Goal: Task Accomplishment & Management: Complete application form

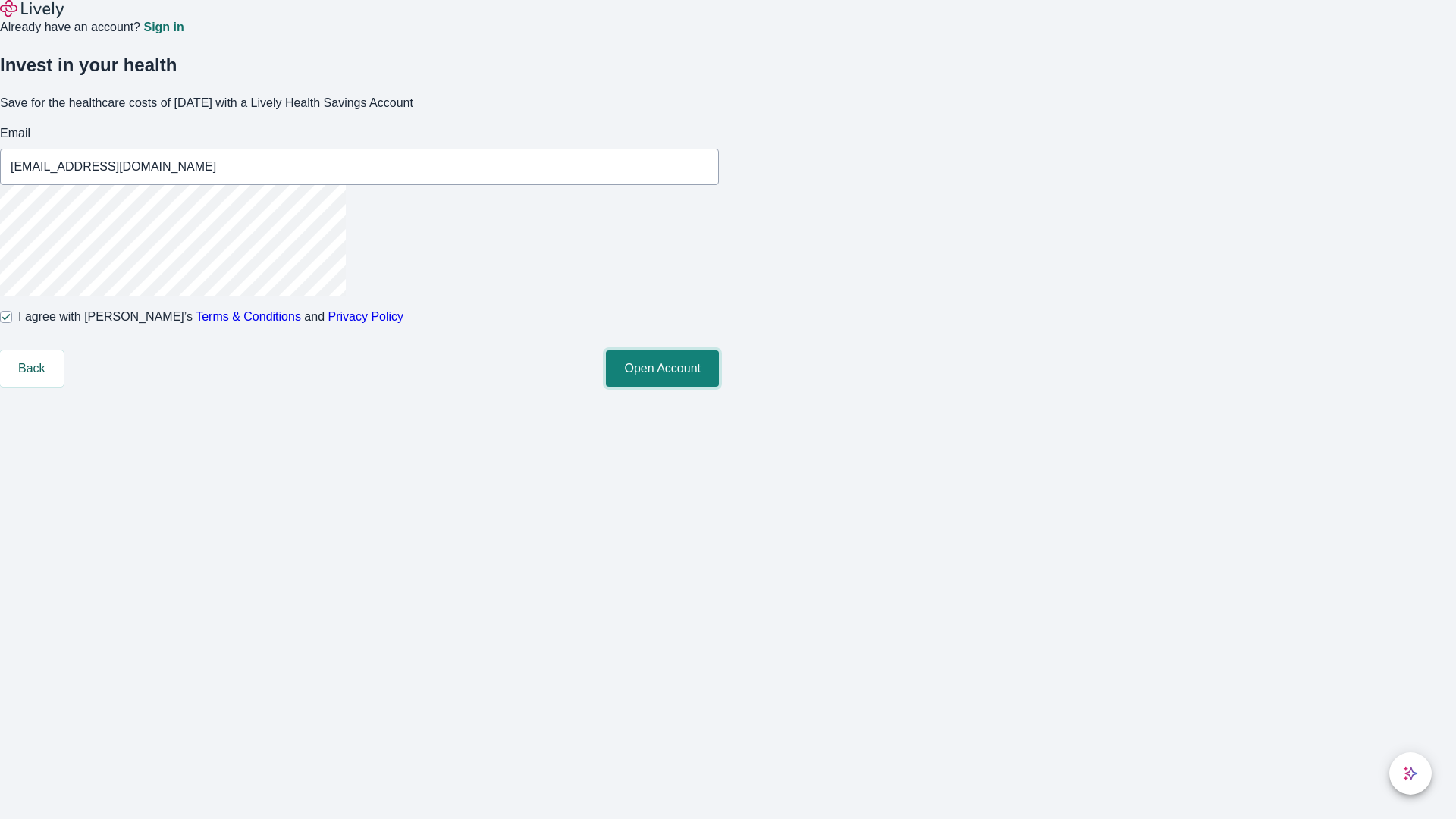
click at [719, 386] on button "Open Account" at bounding box center [663, 368] width 113 height 37
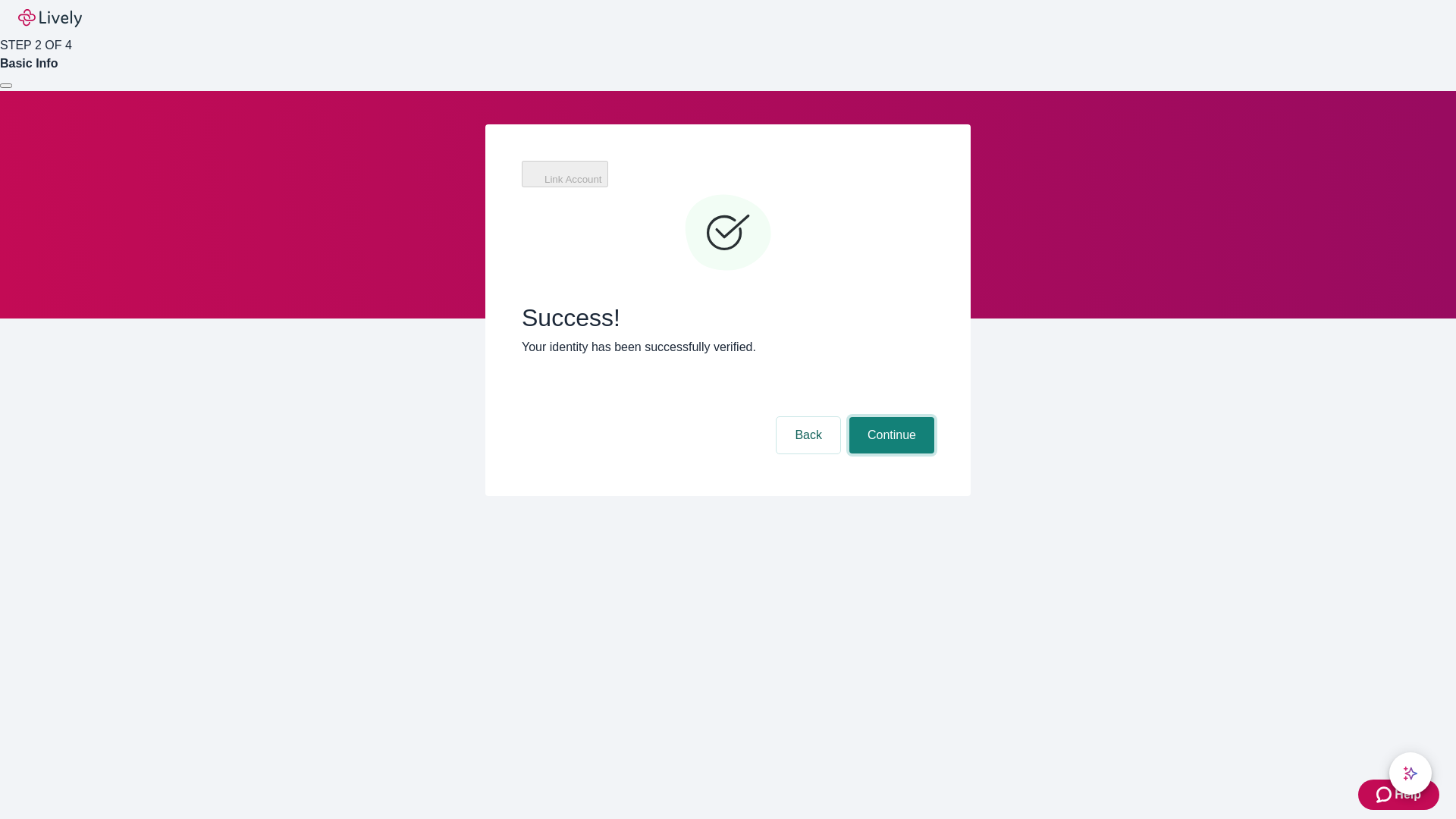
click at [889, 417] on button "Continue" at bounding box center [891, 435] width 85 height 37
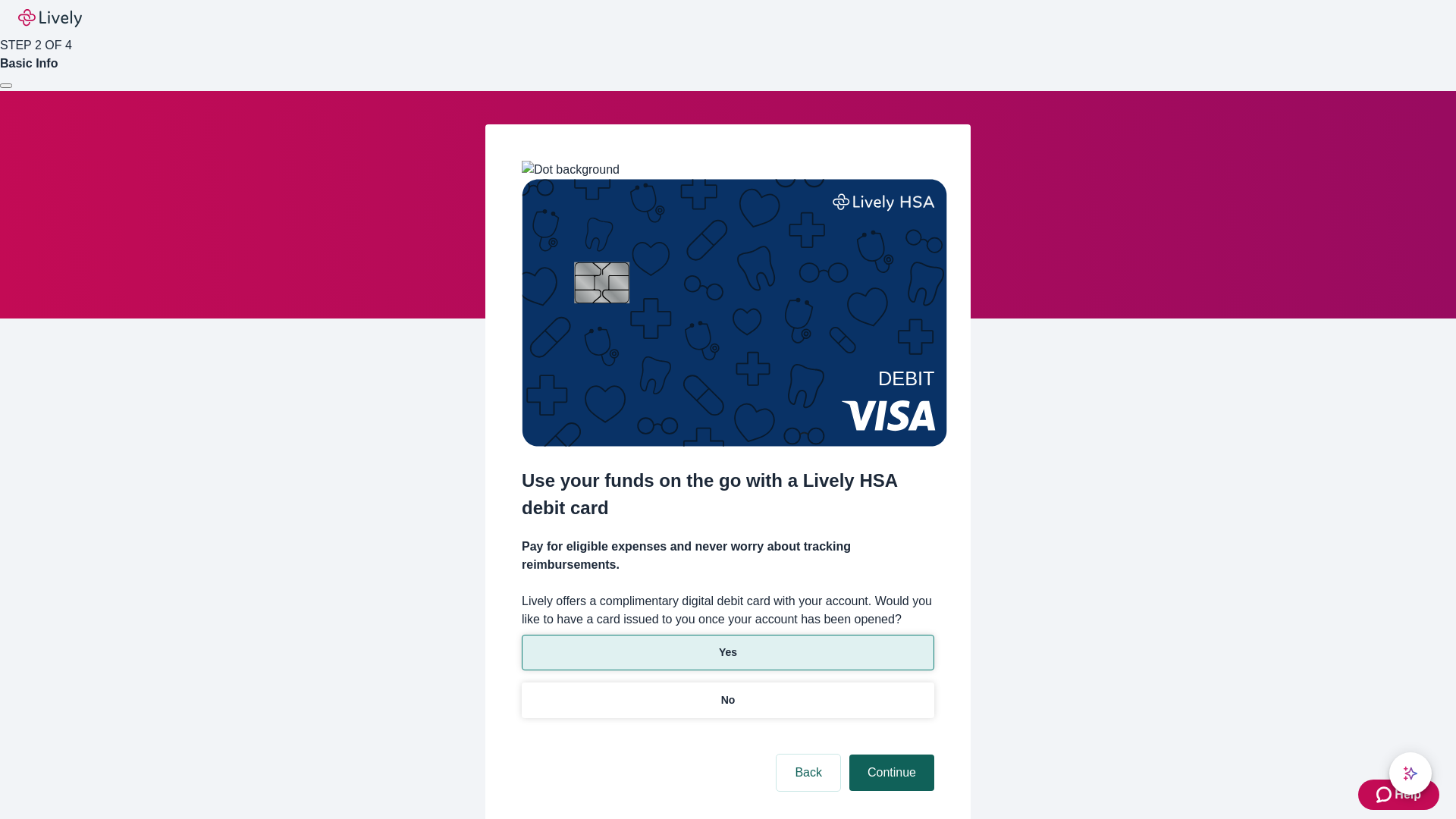
click at [727, 692] on p "No" at bounding box center [728, 700] width 14 height 16
click at [889, 754] on button "Continue" at bounding box center [891, 772] width 85 height 37
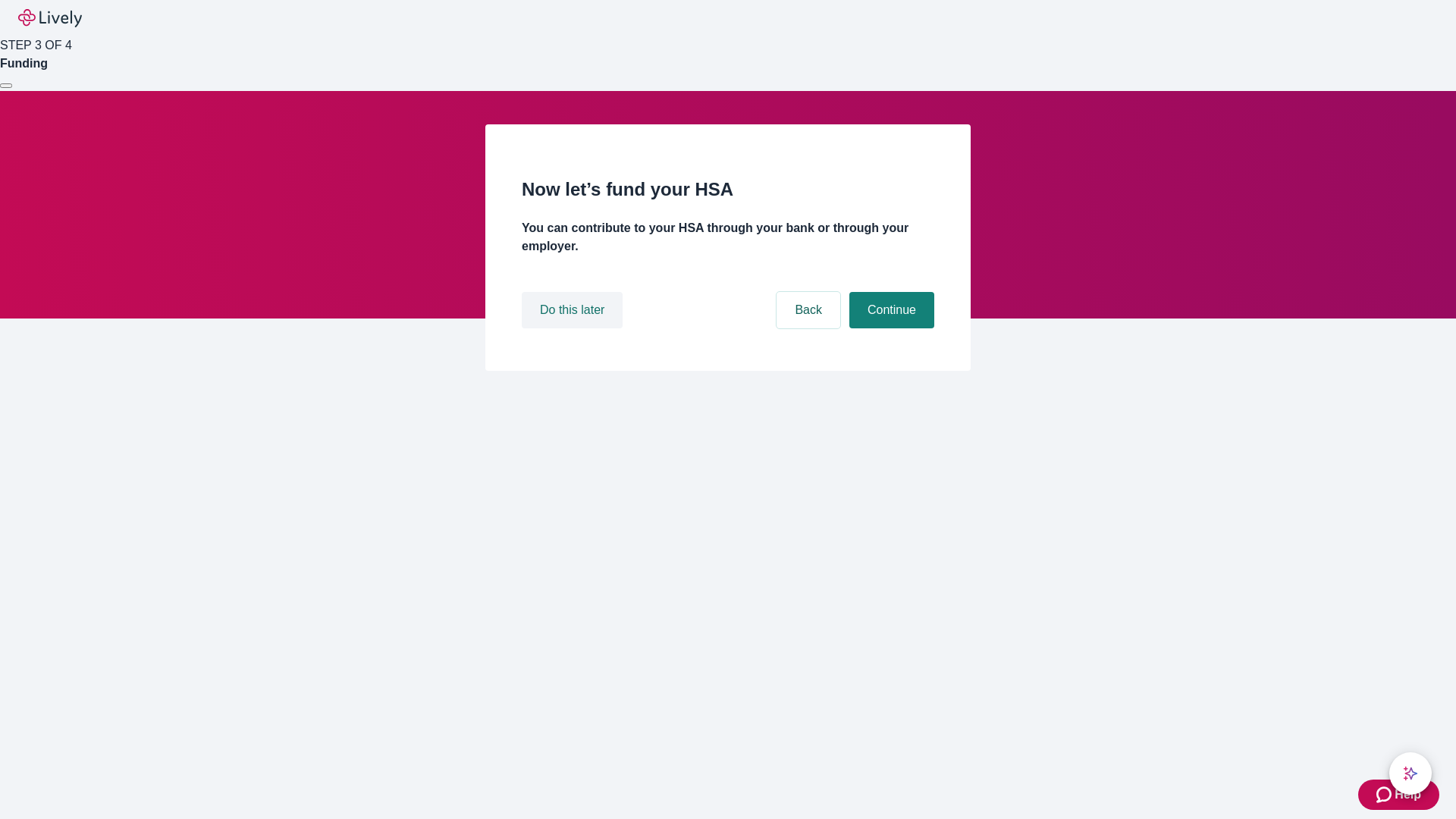
click at [574, 328] on button "Do this later" at bounding box center [572, 310] width 101 height 37
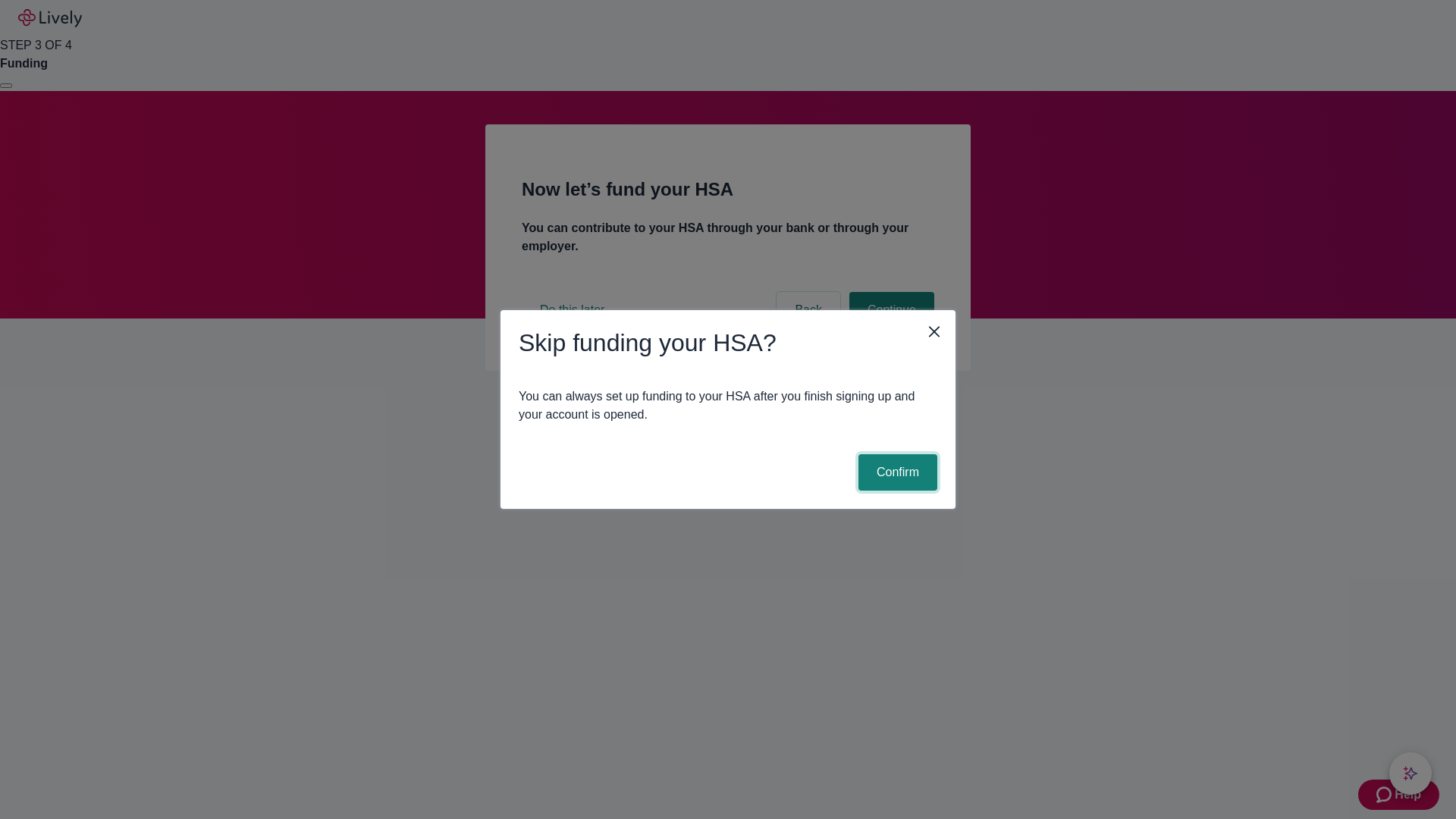
click at [896, 472] on button "Confirm" at bounding box center [898, 472] width 79 height 37
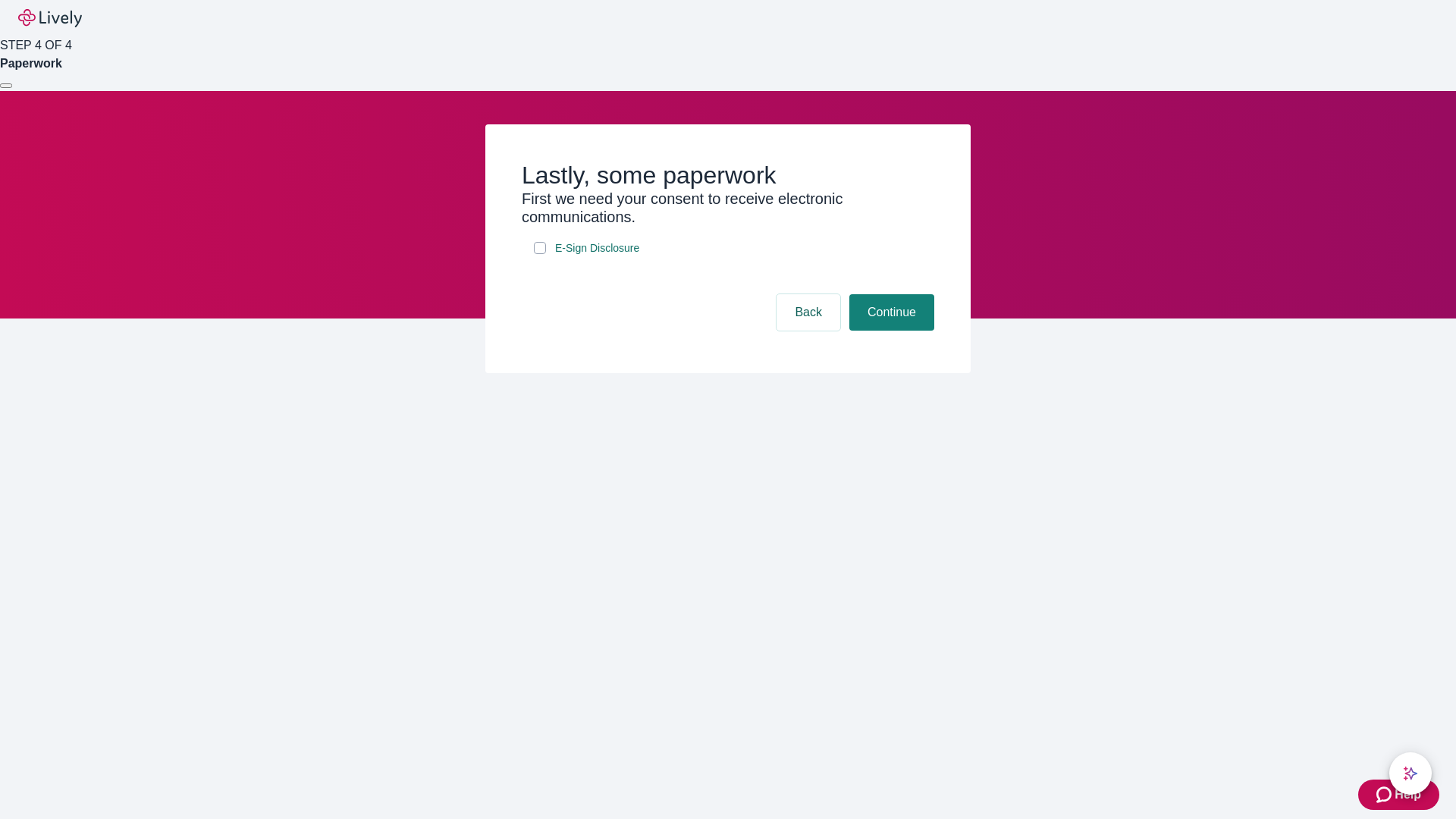
click at [540, 254] on input "E-Sign Disclosure" at bounding box center [541, 248] width 13 height 13
checkbox input "true"
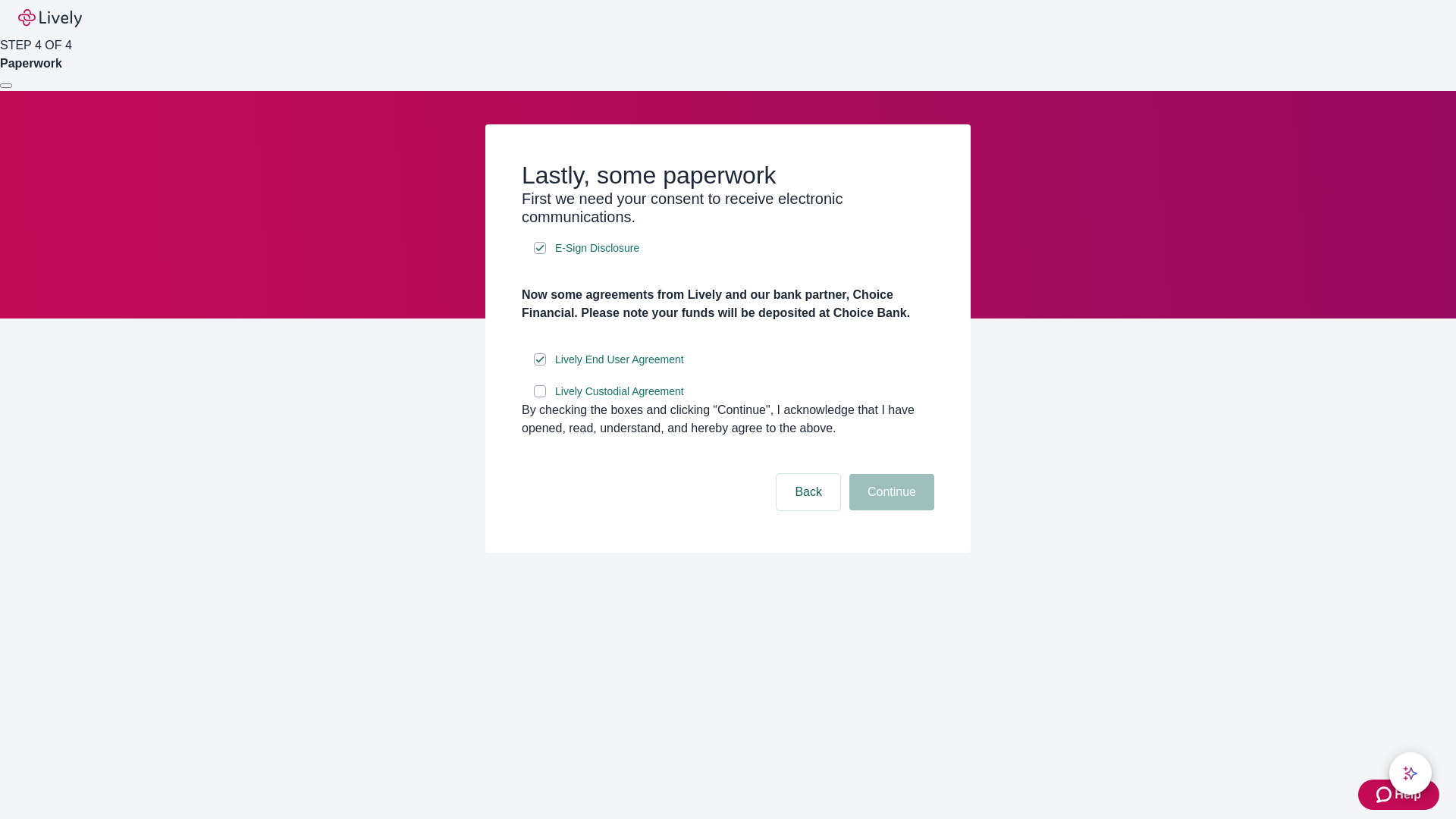
click at [540, 397] on input "Lively Custodial Agreement" at bounding box center [541, 392] width 13 height 13
checkbox input "true"
click at [889, 510] on button "Continue" at bounding box center [891, 492] width 85 height 37
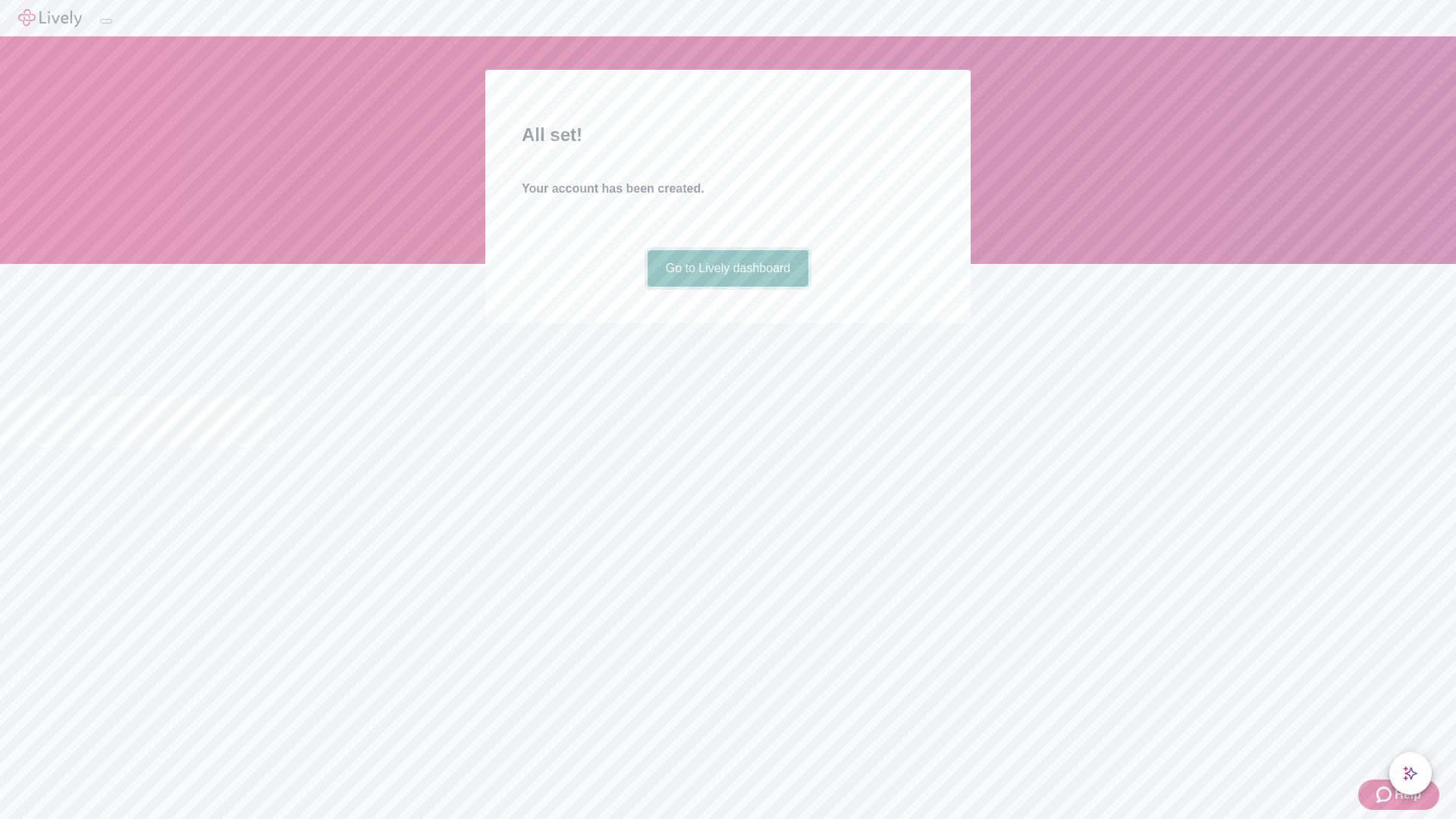
click at [727, 287] on link "Go to Lively dashboard" at bounding box center [728, 268] width 161 height 37
